Goal: Find contact information: Find contact information

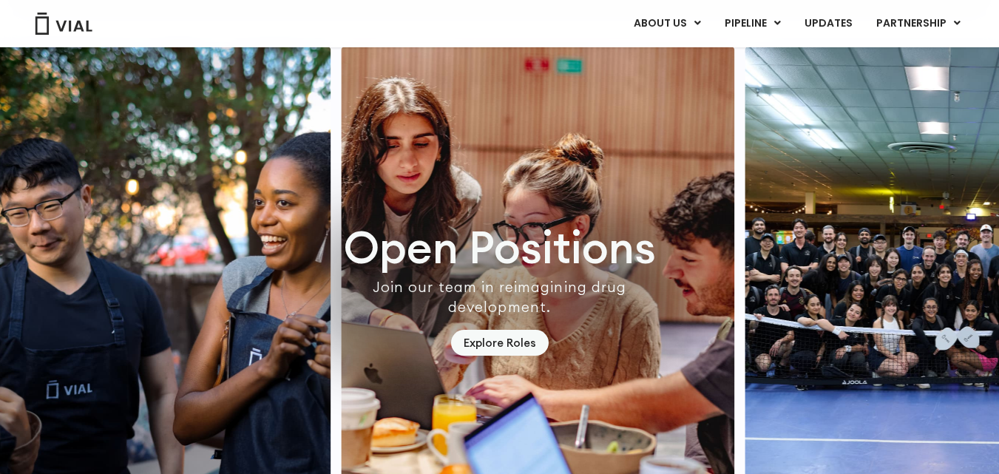
scroll to position [3954, 0]
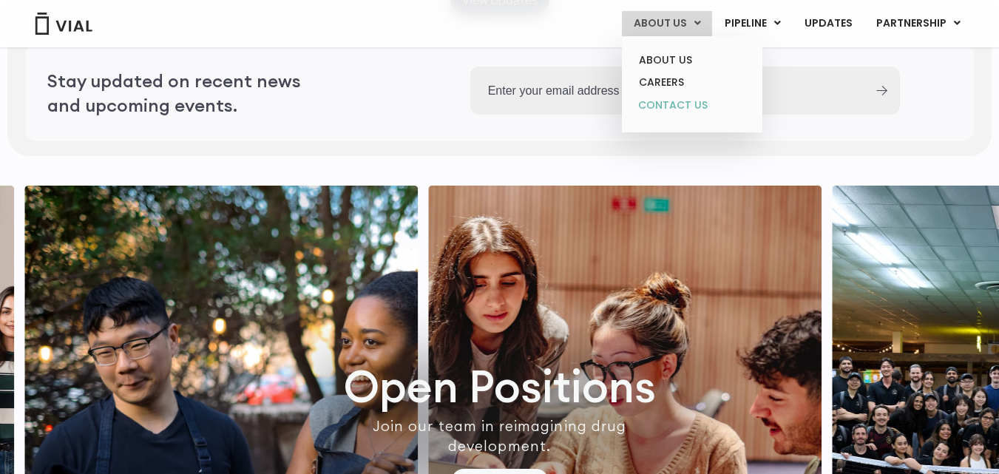
click at [695, 103] on link "CONTACT US" at bounding box center [691, 106] width 129 height 24
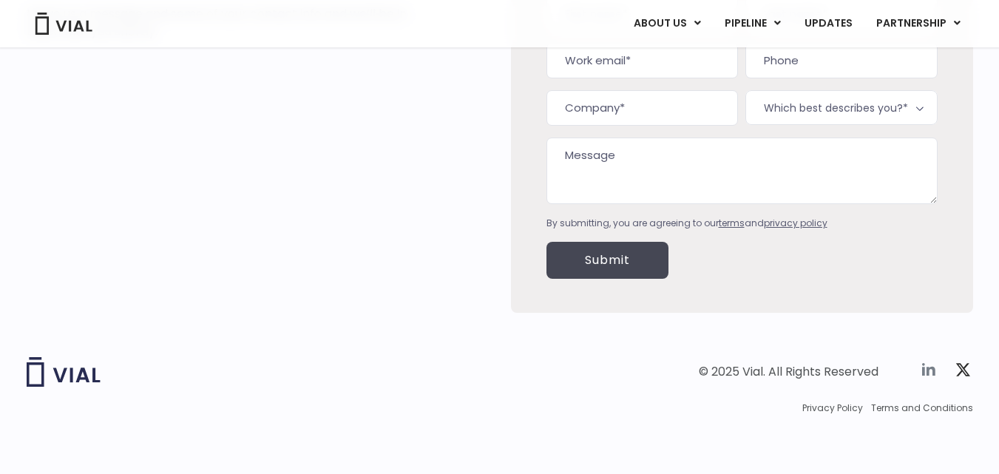
click at [928, 373] on icon at bounding box center [928, 369] width 13 height 13
